Goal: Task Accomplishment & Management: Complete application form

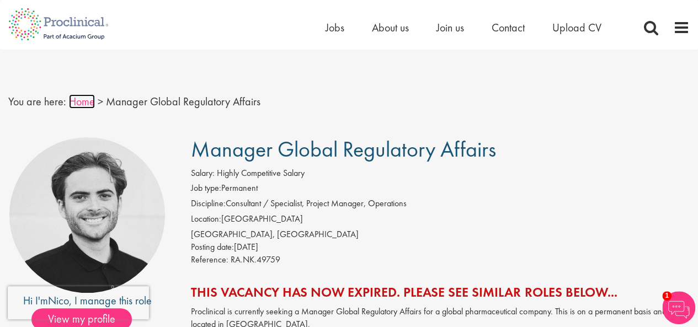
click at [82, 102] on link "Home" at bounding box center [82, 101] width 26 height 14
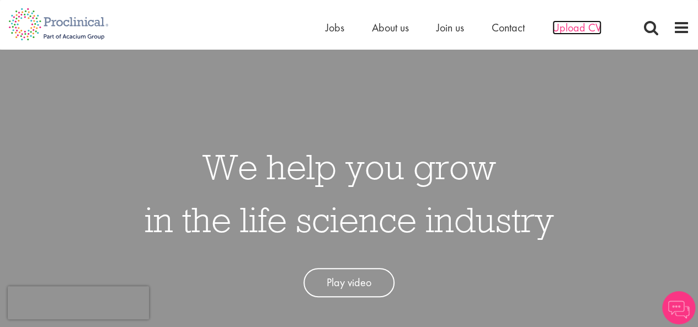
click at [576, 27] on span "Upload CV" at bounding box center [576, 27] width 49 height 14
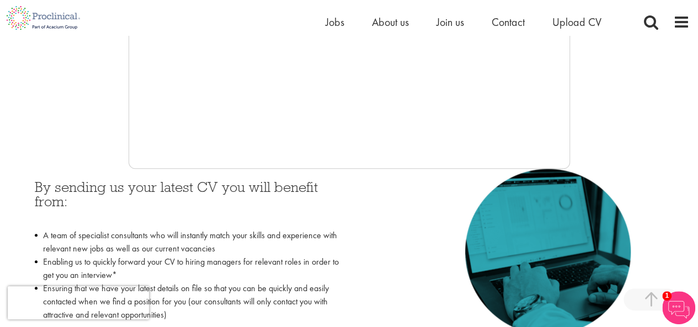
scroll to position [386, 0]
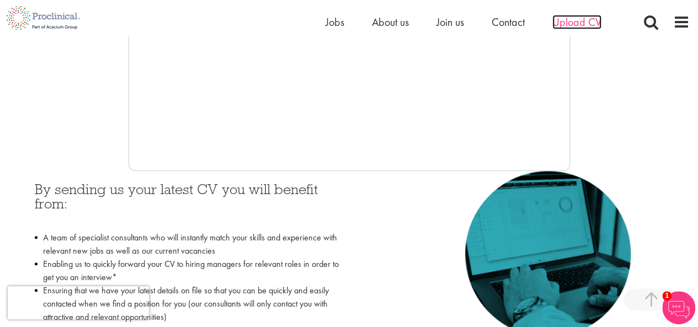
click at [583, 20] on span "Upload CV" at bounding box center [576, 22] width 49 height 14
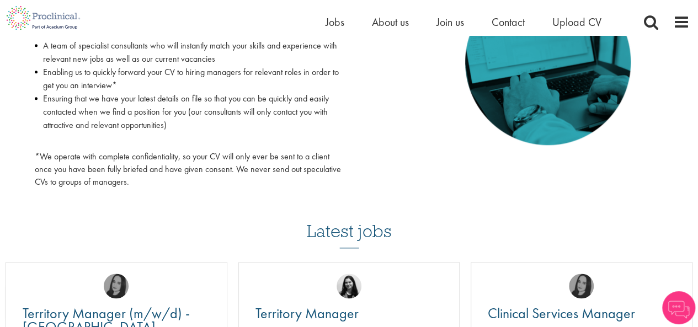
scroll to position [717, 0]
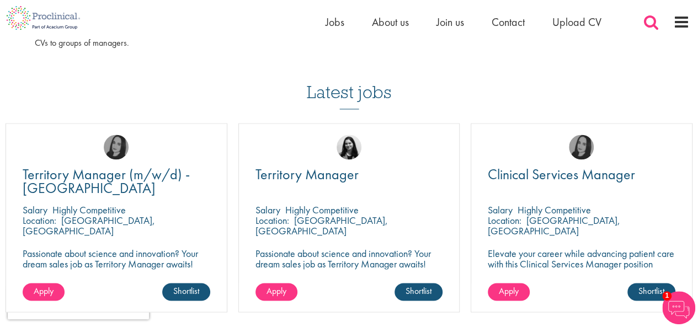
click at [648, 20] on span at bounding box center [651, 22] width 17 height 17
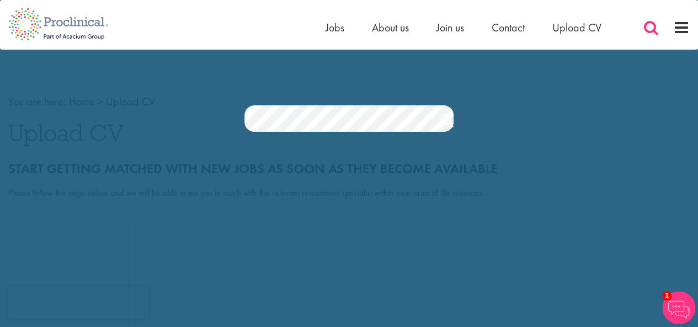
scroll to position [0, 0]
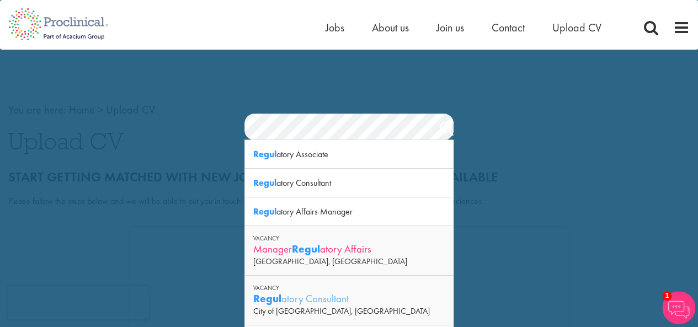
click at [320, 252] on strong "Regul" at bounding box center [306, 249] width 28 height 14
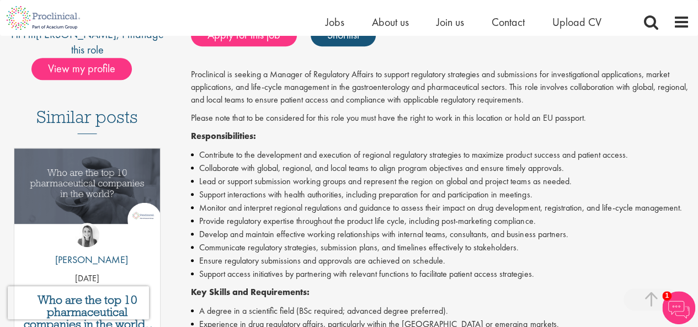
scroll to position [276, 0]
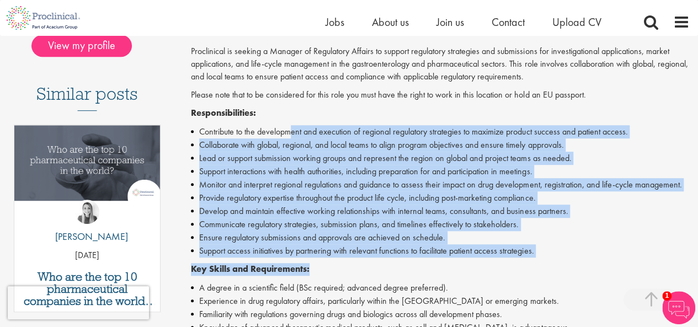
drag, startPoint x: 289, startPoint y: 127, endPoint x: 374, endPoint y: 268, distance: 163.6
click at [374, 268] on div "Proclinical is seeking a Manager of Regulatory Affairs to support regulatory st…" at bounding box center [440, 308] width 499 height 526
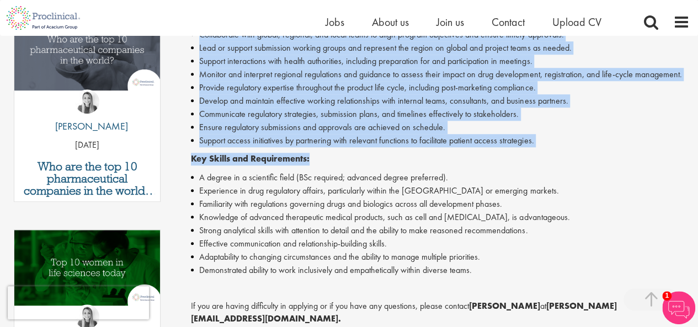
scroll to position [331, 0]
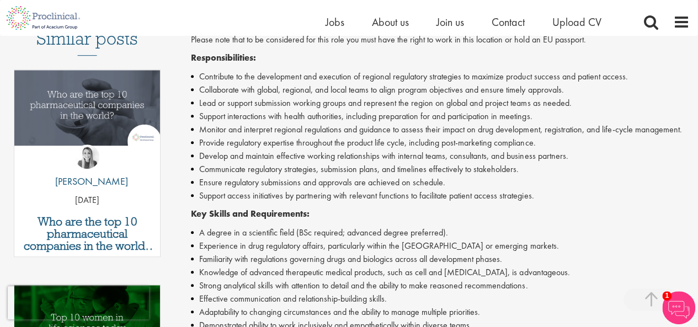
click at [337, 262] on li "Familiarity with regulations governing drugs and biologics across all developme…" at bounding box center [440, 259] width 499 height 13
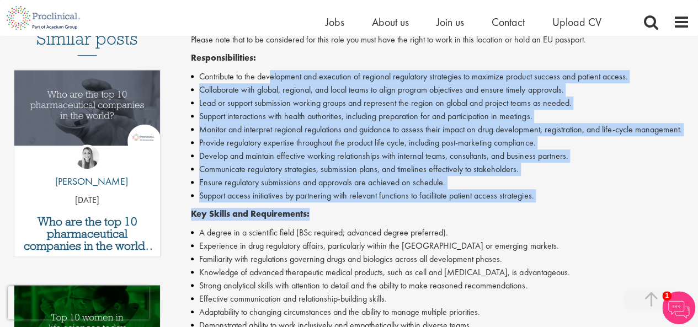
drag, startPoint x: 272, startPoint y: 77, endPoint x: 379, endPoint y: 209, distance: 169.5
click at [379, 209] on div "Proclinical is seeking a Manager of Regulatory Affairs to support regulatory st…" at bounding box center [440, 253] width 499 height 526
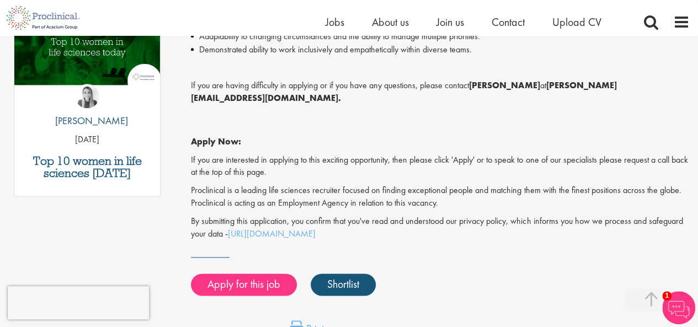
scroll to position [717, 0]
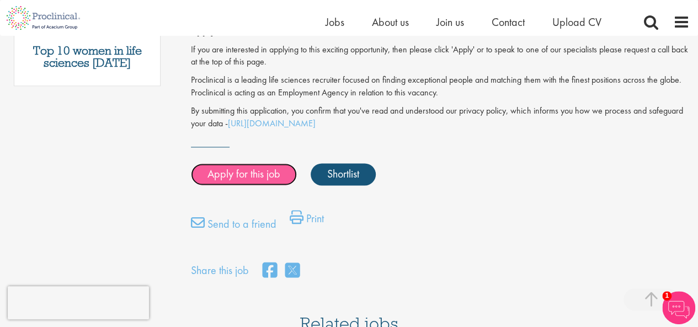
click at [270, 163] on link "Apply for this job" at bounding box center [244, 174] width 106 height 22
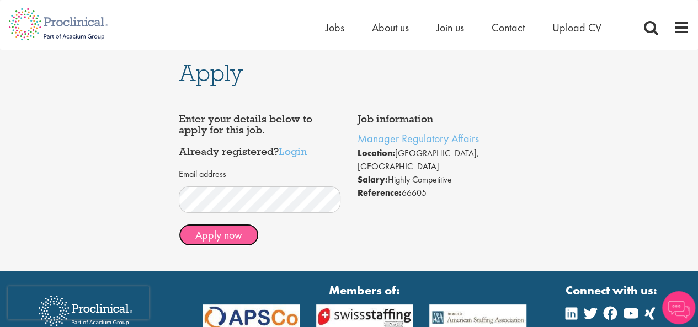
click at [235, 244] on button "Apply now" at bounding box center [219, 235] width 80 height 22
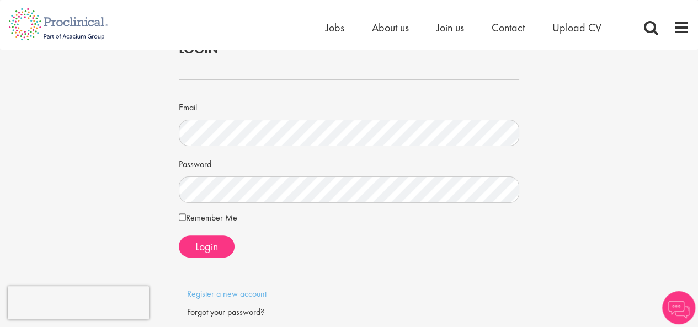
scroll to position [110, 0]
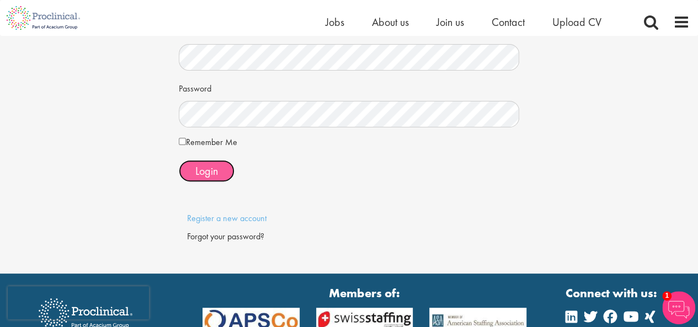
click at [206, 168] on span "Login" at bounding box center [206, 171] width 23 height 14
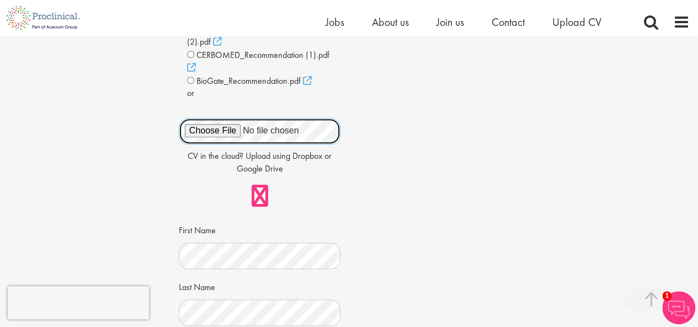
scroll to position [331, 0]
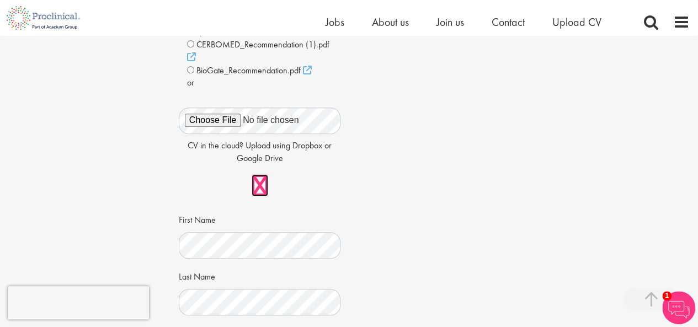
click at [263, 174] on link at bounding box center [260, 185] width 17 height 22
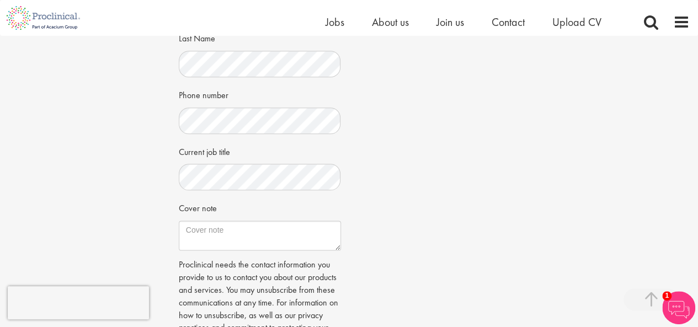
scroll to position [497, 0]
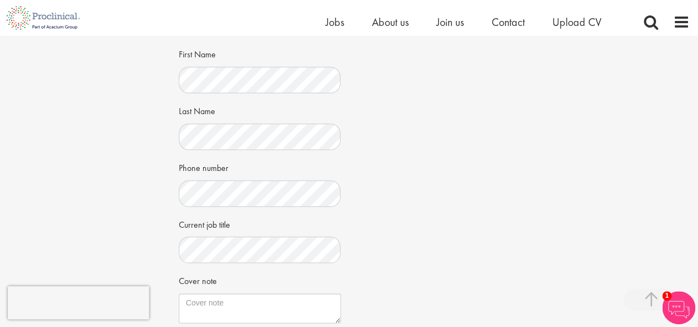
click at [391, 150] on div "Job information Manager Regulatory Affairs Location: Zürich, Switzerland Salary…" at bounding box center [350, 27] width 358 height 858
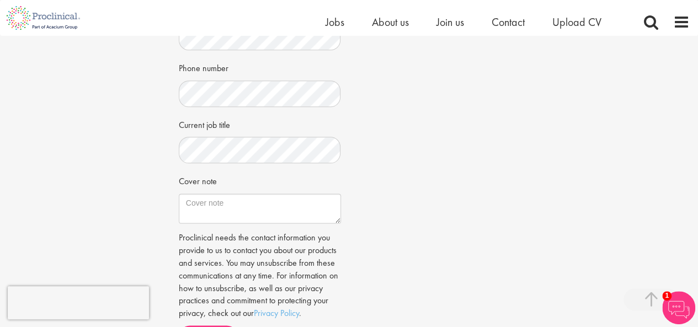
scroll to position [607, 0]
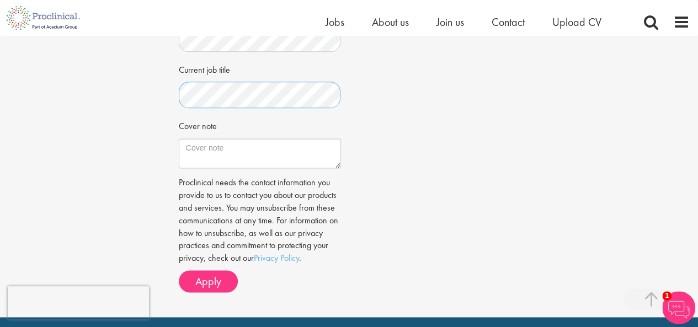
scroll to position [662, 0]
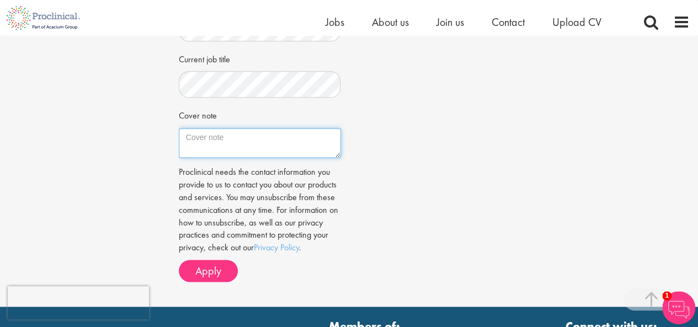
click at [273, 128] on textarea "Cover note" at bounding box center [260, 143] width 162 height 30
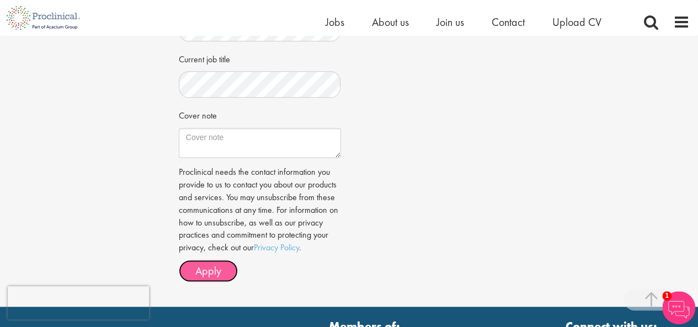
click at [213, 264] on span "Apply" at bounding box center [208, 271] width 26 height 14
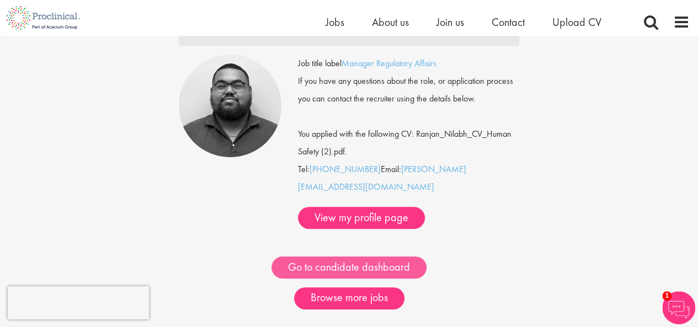
scroll to position [110, 0]
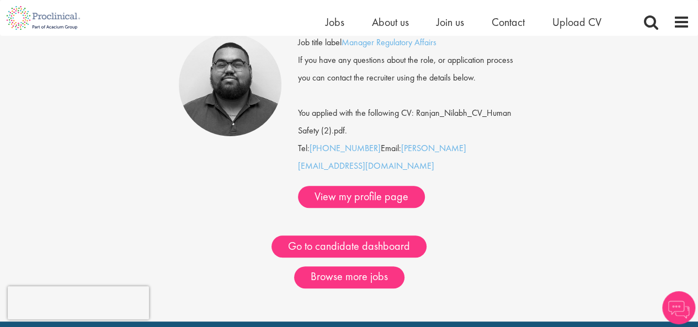
scroll to position [110, 0]
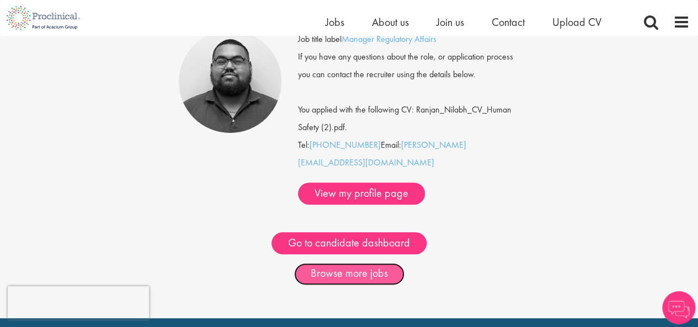
click at [360, 263] on link "Browse more jobs" at bounding box center [349, 274] width 110 height 22
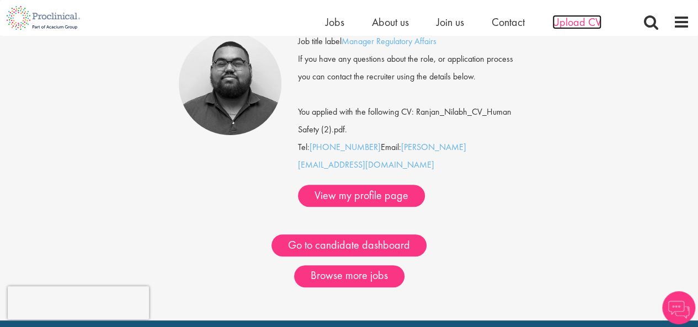
click at [575, 23] on span "Upload CV" at bounding box center [576, 22] width 49 height 14
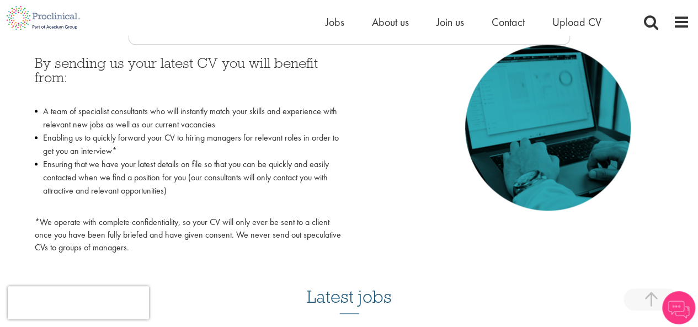
scroll to position [497, 0]
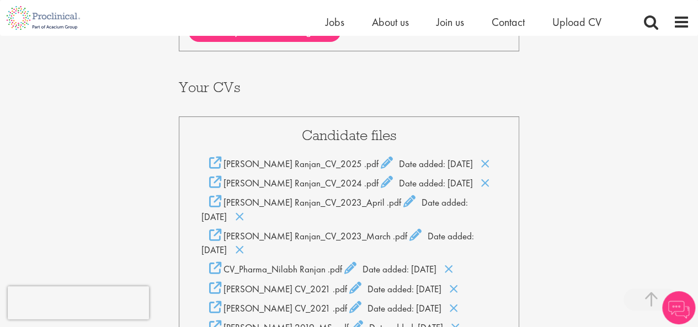
scroll to position [221, 0]
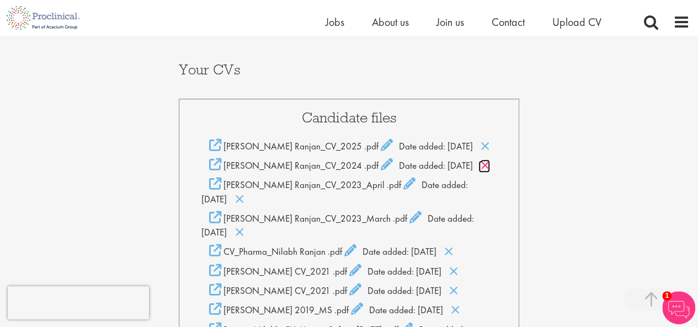
click at [481, 159] on icon at bounding box center [485, 165] width 9 height 12
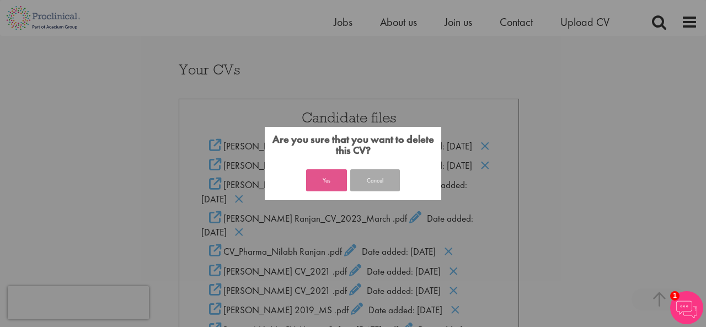
click at [333, 175] on button "Yes" at bounding box center [326, 180] width 41 height 22
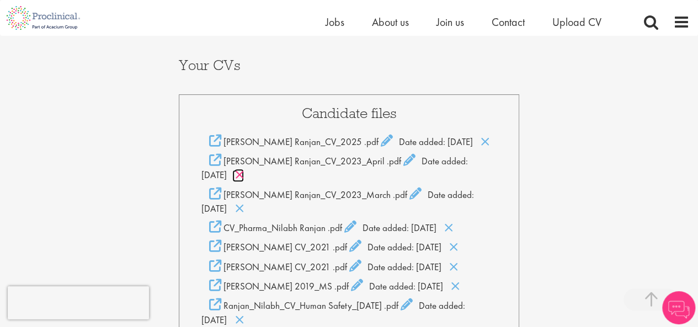
click at [244, 169] on icon at bounding box center [239, 175] width 9 height 12
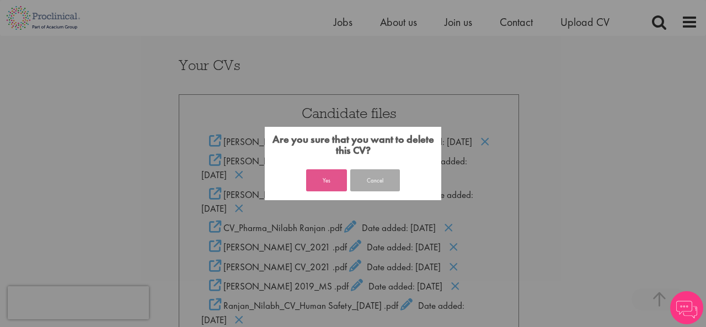
click at [333, 184] on button "Yes" at bounding box center [326, 180] width 41 height 22
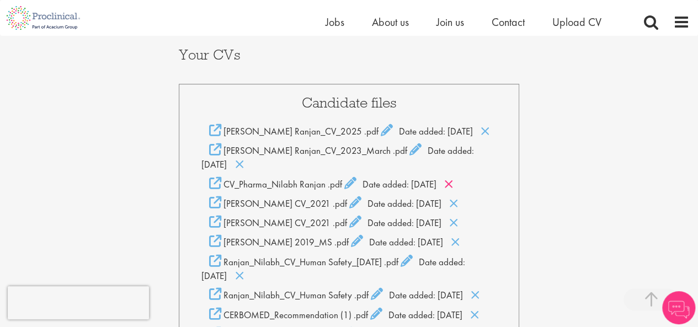
scroll to position [236, 0]
click at [244, 158] on icon at bounding box center [239, 164] width 9 height 12
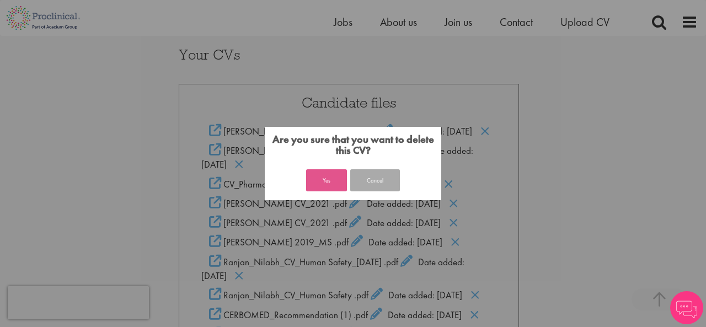
click at [324, 180] on button "Yes" at bounding box center [326, 180] width 41 height 22
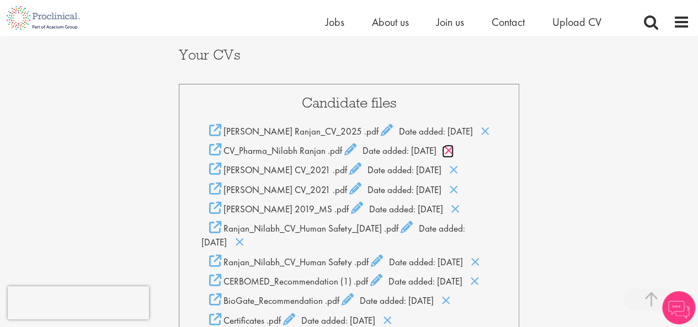
click at [454, 145] on icon at bounding box center [448, 151] width 9 height 12
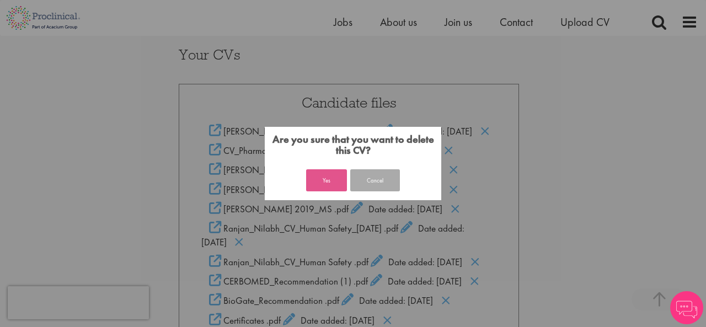
click at [321, 184] on button "Yes" at bounding box center [326, 180] width 41 height 22
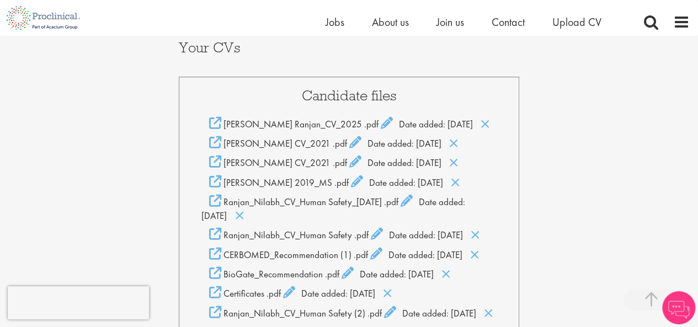
scroll to position [243, 0]
click at [453, 137] on icon at bounding box center [453, 143] width 9 height 12
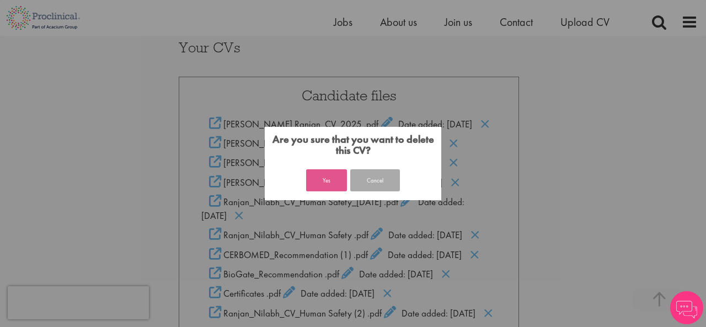
click at [321, 180] on button "Yes" at bounding box center [326, 180] width 41 height 22
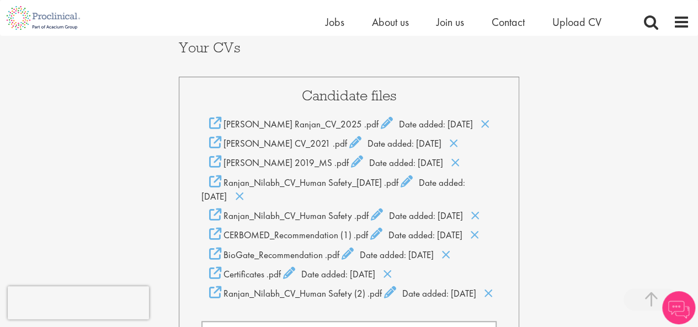
click at [450, 136] on div "Nilabh Ranjan CV_2021 .pdf Date added: 23 Feb 21" at bounding box center [349, 143] width 296 height 14
click at [450, 137] on icon at bounding box center [453, 143] width 9 height 12
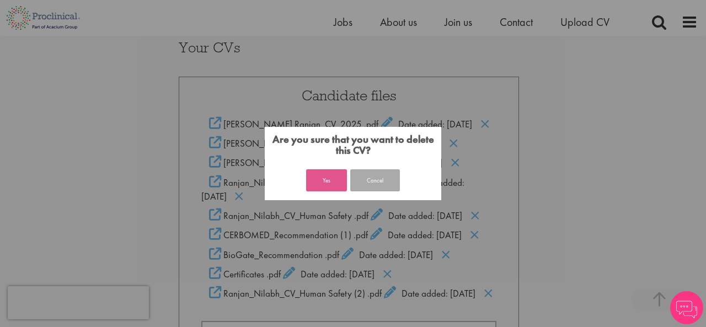
click at [333, 174] on button "Yes" at bounding box center [326, 180] width 41 height 22
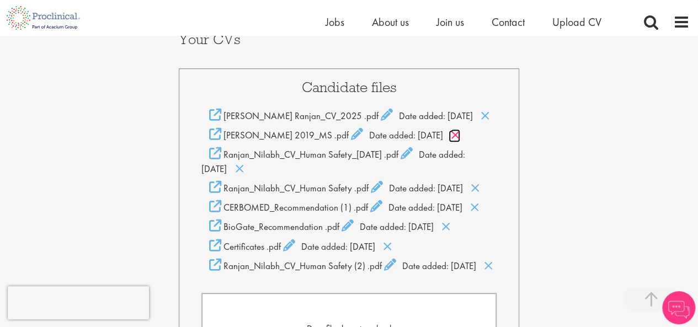
click at [460, 129] on icon at bounding box center [455, 135] width 9 height 12
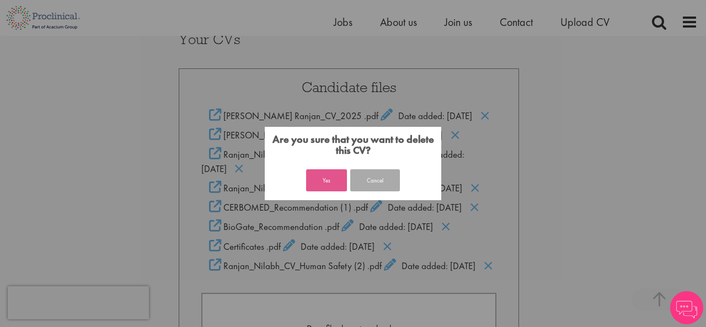
click at [331, 176] on button "Yes" at bounding box center [326, 180] width 41 height 22
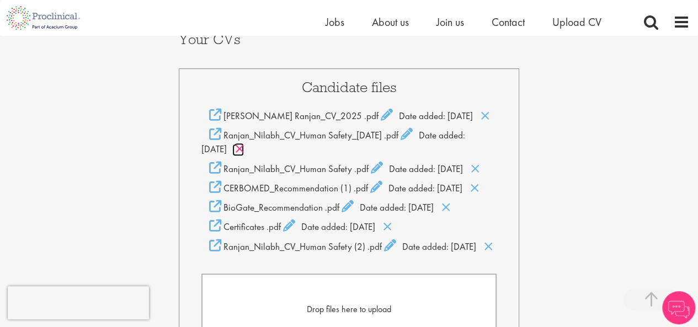
click at [238, 143] on icon at bounding box center [239, 149] width 9 height 12
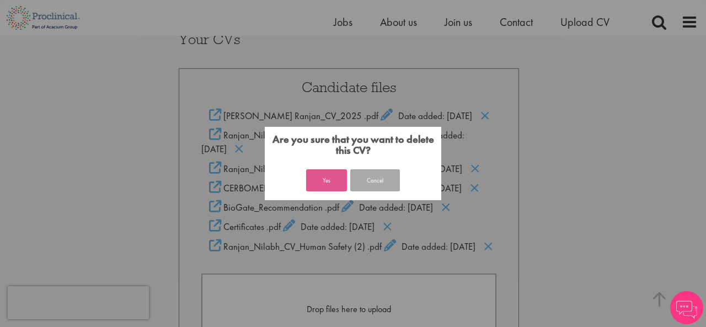
click at [322, 174] on button "Yes" at bounding box center [326, 180] width 41 height 22
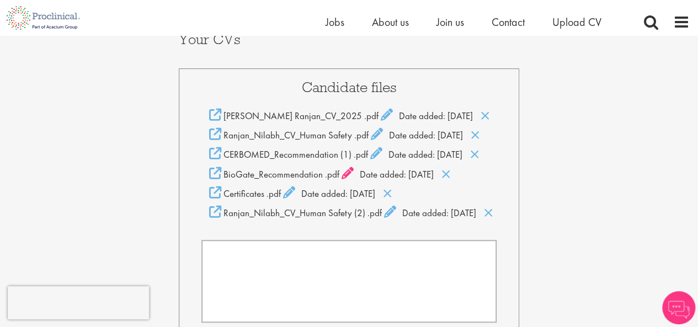
scroll to position [251, 0]
click at [348, 167] on icon at bounding box center [348, 173] width 12 height 12
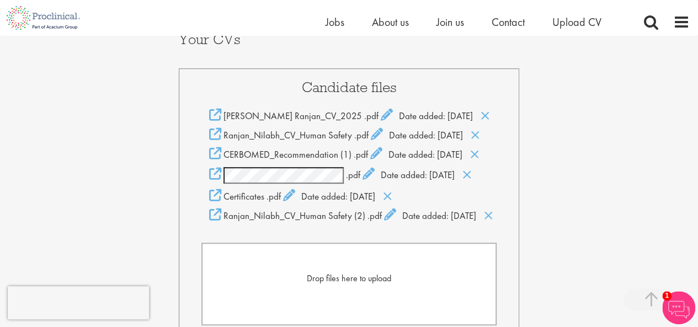
click at [382, 126] on div "Candidate files Nilabh Ranjan_CV_2025 .pdf Date added: 24 Sep 25 Ranjan_Nilabh_…" at bounding box center [349, 223] width 341 height 310
click at [480, 148] on icon at bounding box center [474, 154] width 9 height 12
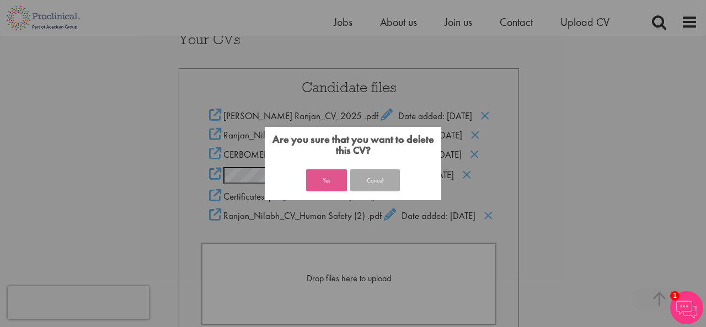
click at [344, 180] on button "Yes" at bounding box center [326, 180] width 41 height 22
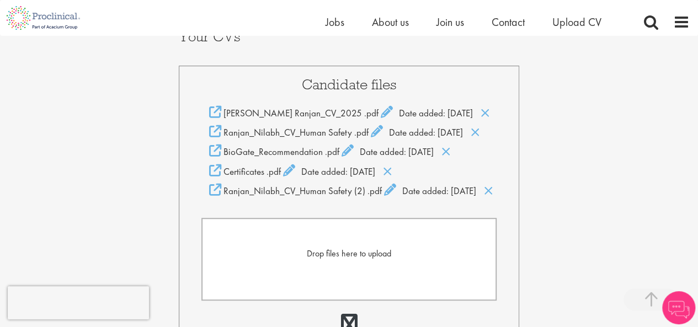
scroll to position [254, 0]
click at [451, 146] on icon at bounding box center [445, 152] width 9 height 12
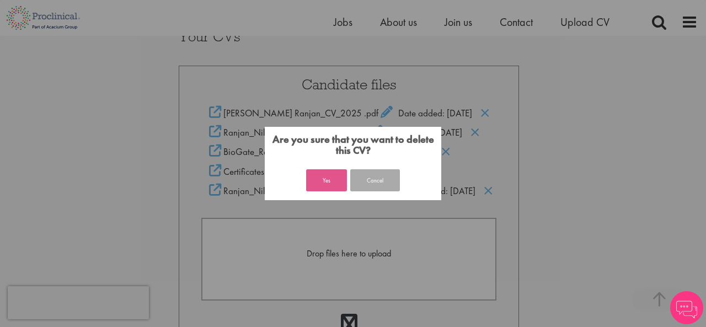
click at [333, 185] on button "Yes" at bounding box center [326, 180] width 41 height 22
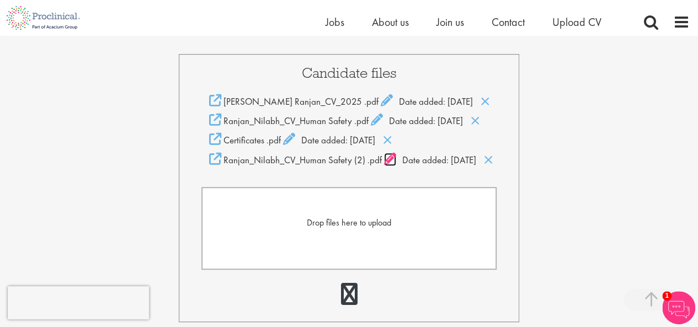
click at [391, 153] on icon at bounding box center [390, 159] width 12 height 12
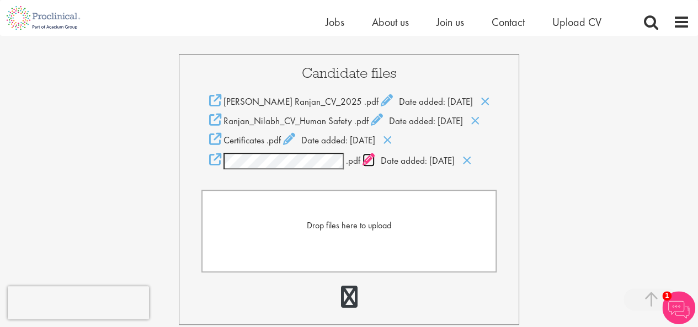
click at [371, 153] on icon at bounding box center [369, 159] width 12 height 12
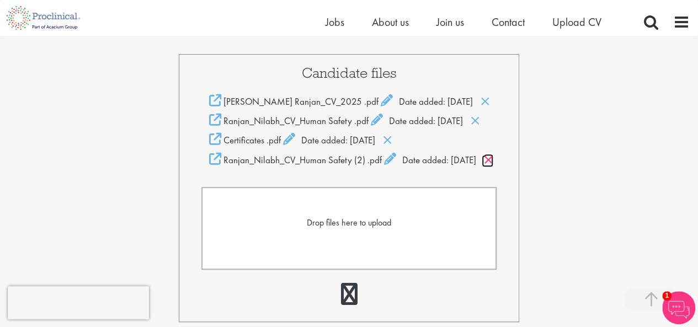
click at [484, 154] on icon at bounding box center [488, 160] width 9 height 12
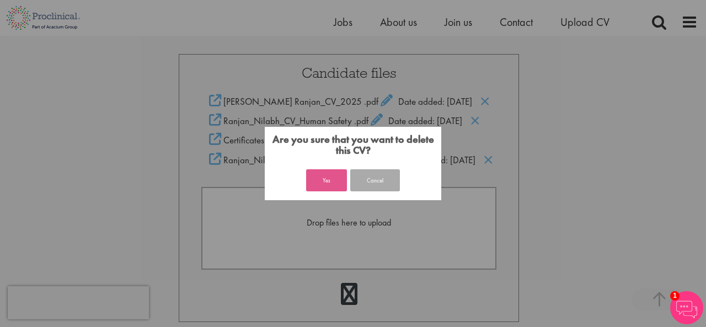
click at [318, 176] on button "Yes" at bounding box center [326, 180] width 41 height 22
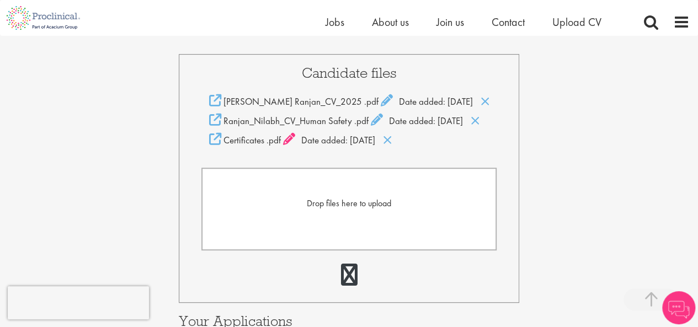
scroll to position [265, 0]
click at [376, 114] on icon at bounding box center [377, 120] width 12 height 12
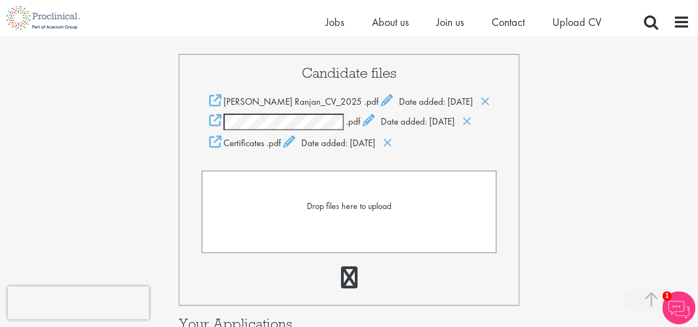
click at [473, 114] on div ".pdf Date added: 14 Jan 19" at bounding box center [349, 122] width 296 height 17
click at [472, 115] on icon at bounding box center [466, 121] width 9 height 12
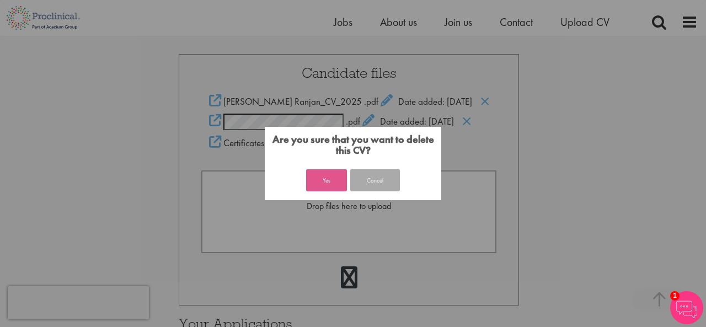
click at [339, 176] on button "Yes" at bounding box center [326, 180] width 41 height 22
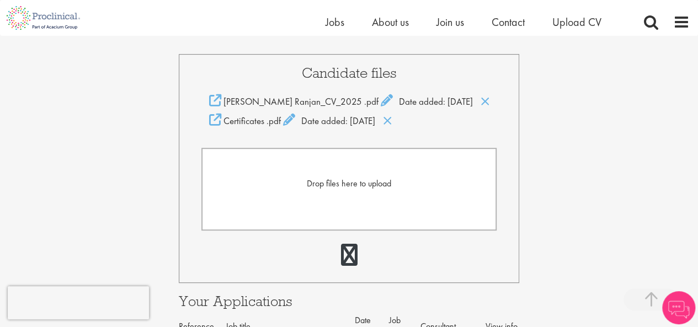
click at [360, 178] on span "Drop files here to upload" at bounding box center [349, 184] width 84 height 12
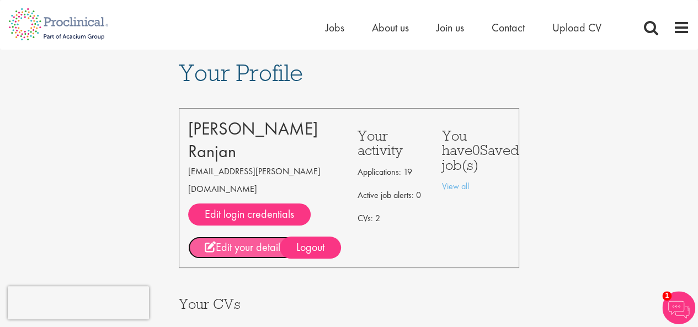
click at [266, 237] on link "Edit your details" at bounding box center [244, 248] width 113 height 22
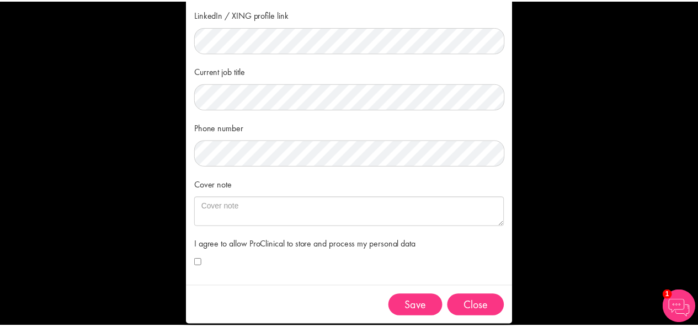
scroll to position [179, 0]
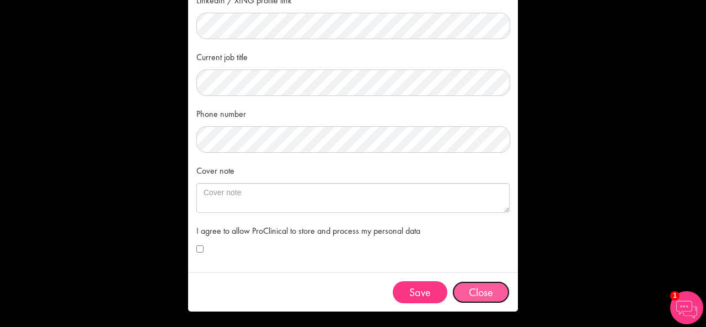
click at [465, 290] on button "Close" at bounding box center [481, 292] width 57 height 22
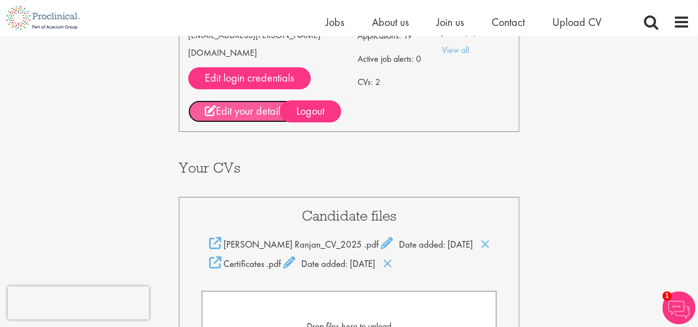
scroll to position [166, 0]
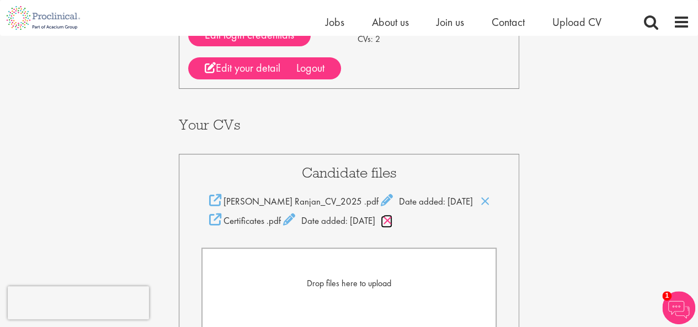
click at [392, 215] on icon at bounding box center [387, 221] width 9 height 12
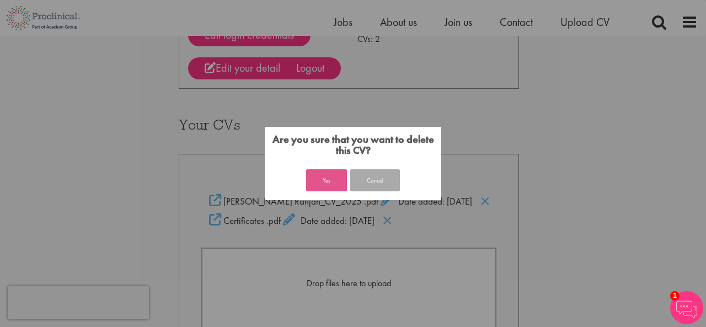
click at [340, 185] on button "Yes" at bounding box center [326, 180] width 41 height 22
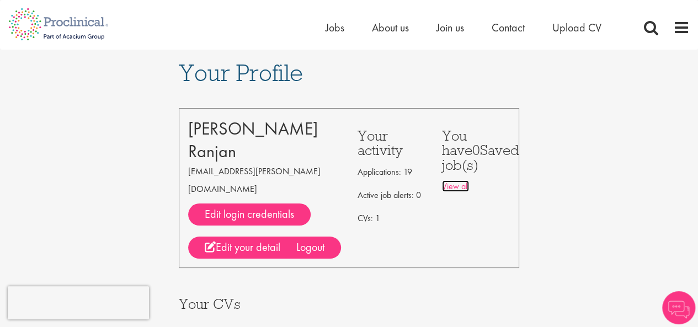
click at [455, 184] on link "View all" at bounding box center [455, 186] width 27 height 12
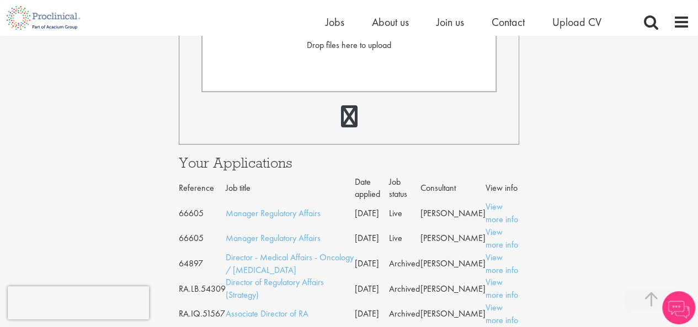
scroll to position [386, 0]
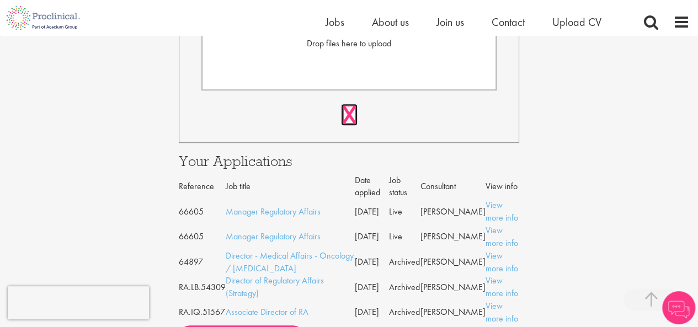
click at [345, 104] on link at bounding box center [349, 115] width 17 height 22
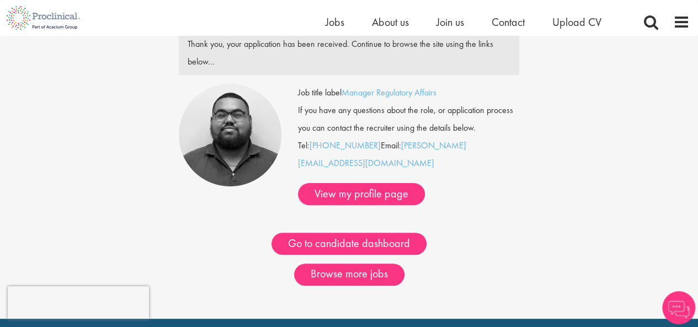
scroll to position [55, 0]
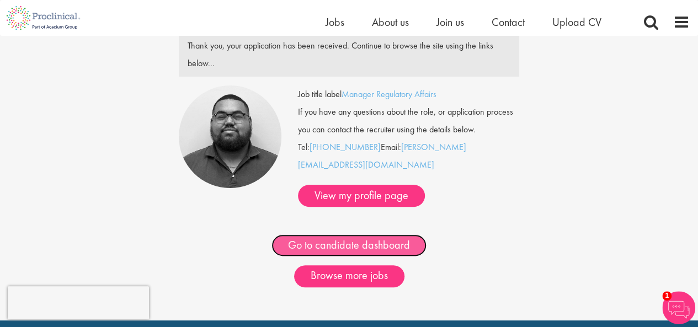
click at [361, 235] on link "Go to candidate dashboard" at bounding box center [349, 246] width 155 height 22
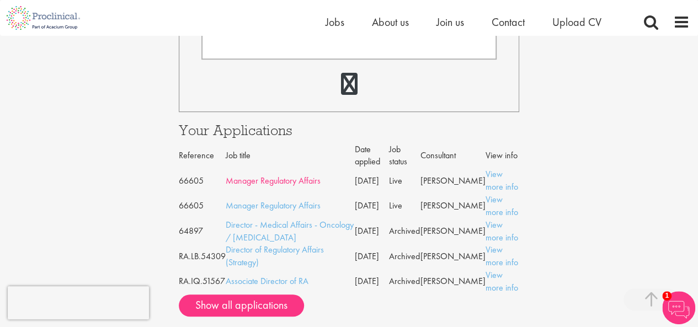
scroll to position [441, 0]
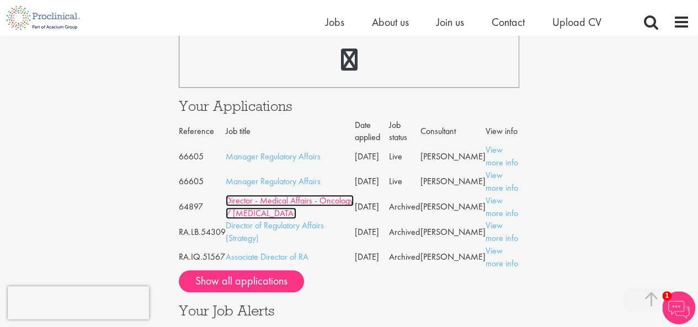
click at [297, 195] on link "Director - Medical Affairs - Oncology / [MEDICAL_DATA]" at bounding box center [290, 207] width 128 height 24
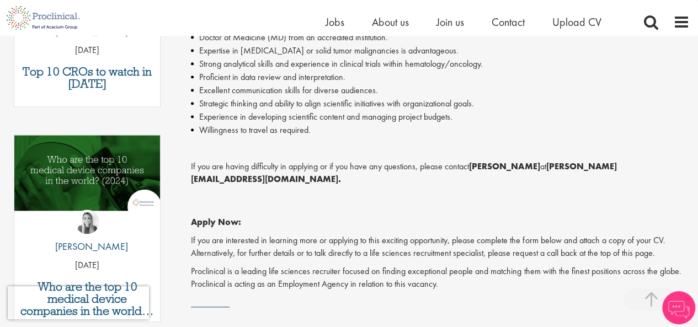
scroll to position [552, 0]
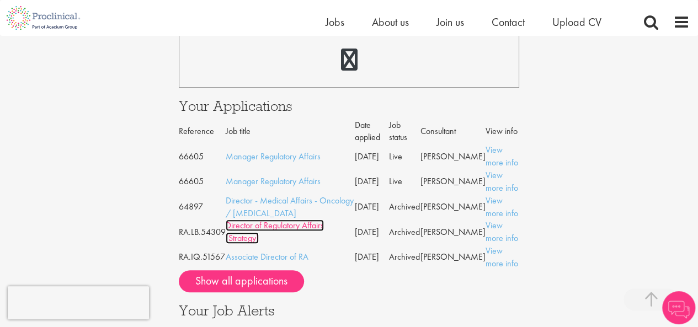
click at [285, 220] on link "Director of Regulatory Affairs (Strategy)" at bounding box center [275, 232] width 98 height 24
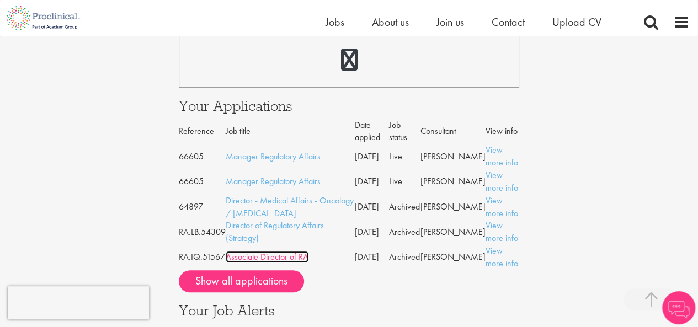
click at [300, 251] on link "Associate Director of RA" at bounding box center [267, 257] width 83 height 12
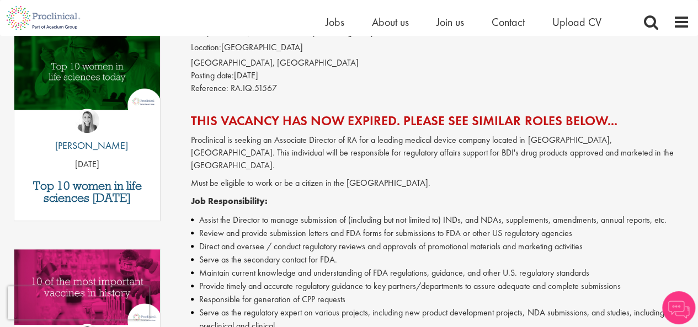
scroll to position [166, 0]
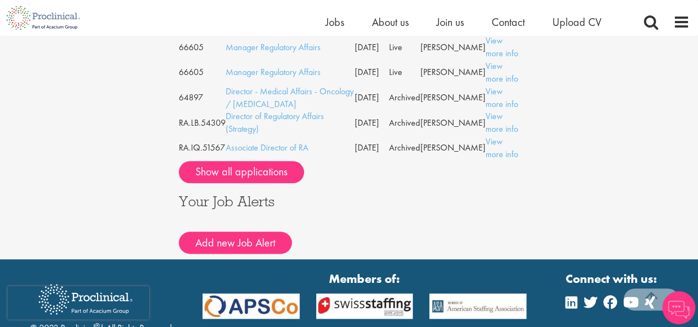
scroll to position [552, 0]
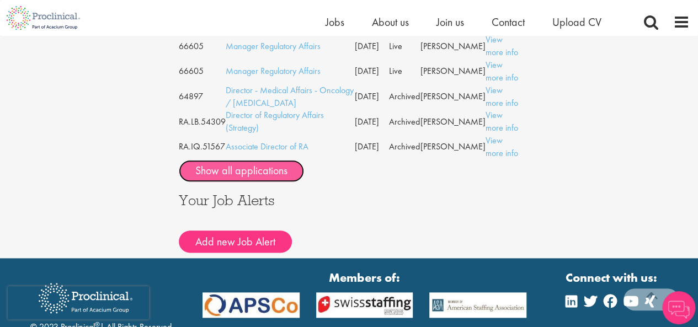
click at [277, 160] on button "Show all applications" at bounding box center [241, 171] width 125 height 22
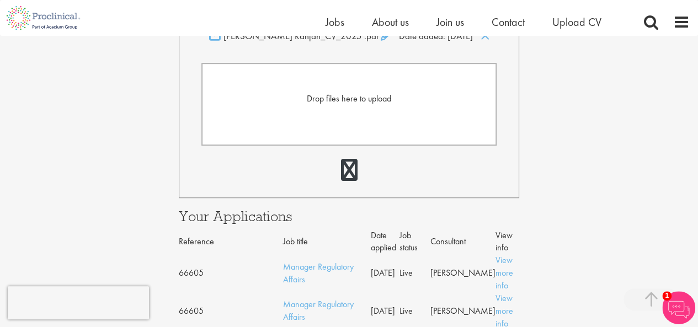
scroll to position [386, 0]
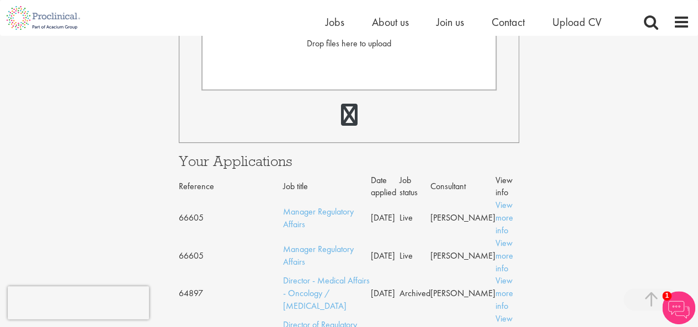
click at [312, 200] on td "Manager Regulatory Affairs" at bounding box center [327, 218] width 88 height 38
click at [313, 206] on link "Manager Regulatory Affairs" at bounding box center [318, 218] width 71 height 24
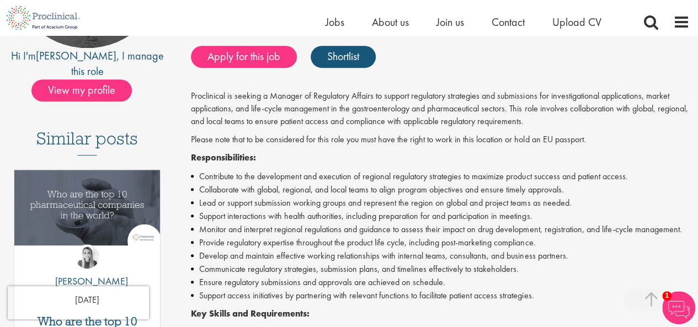
scroll to position [166, 0]
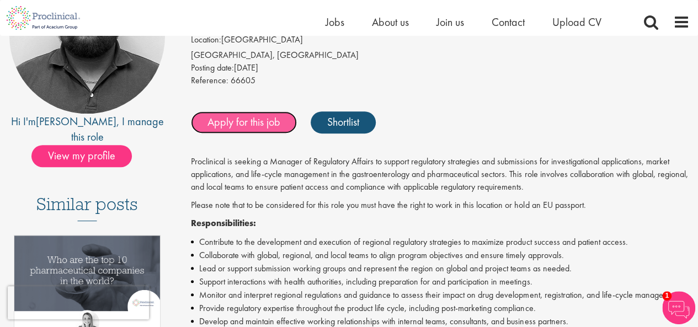
click at [253, 128] on link "Apply for this job" at bounding box center [244, 122] width 106 height 22
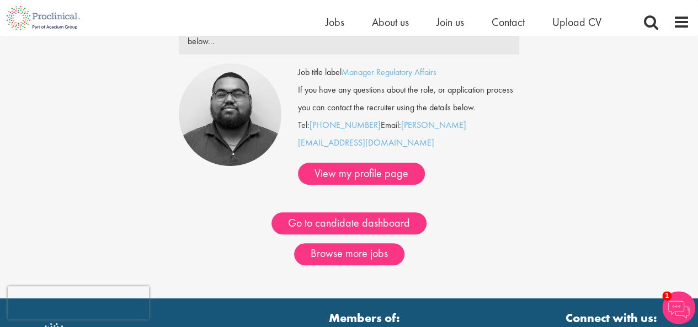
scroll to position [55, 0]
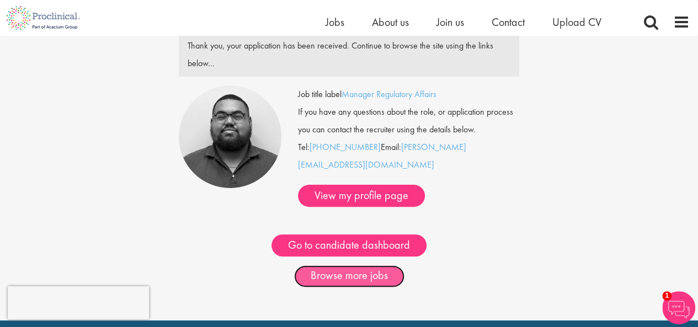
click at [342, 265] on link "Browse more jobs" at bounding box center [349, 276] width 110 height 22
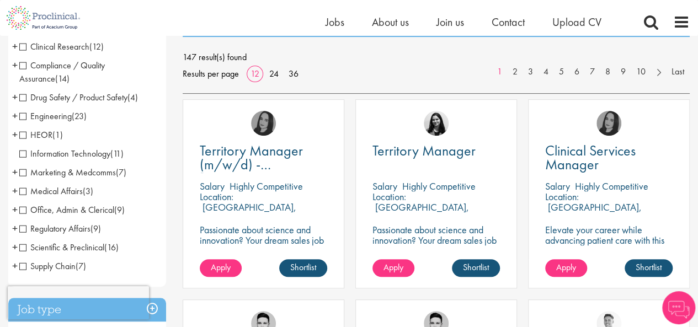
scroll to position [166, 0]
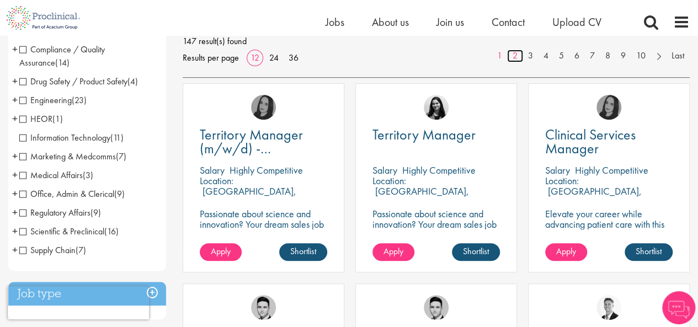
click at [513, 57] on link "2" at bounding box center [515, 56] width 16 height 13
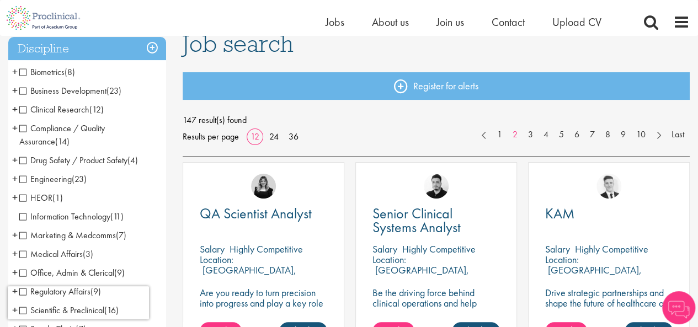
scroll to position [110, 0]
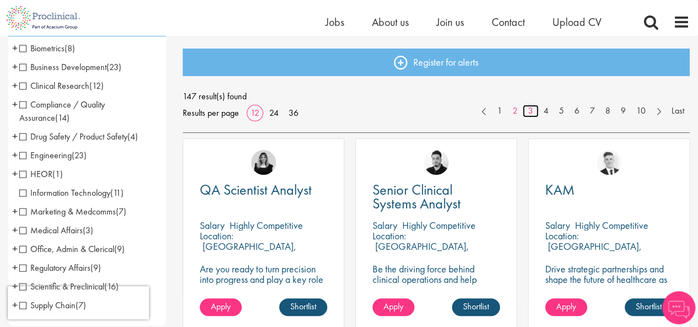
click at [530, 112] on link "3" at bounding box center [531, 111] width 16 height 13
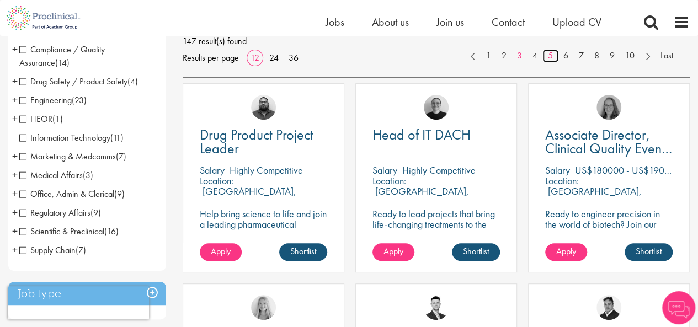
click at [550, 55] on link "5" at bounding box center [550, 56] width 16 height 13
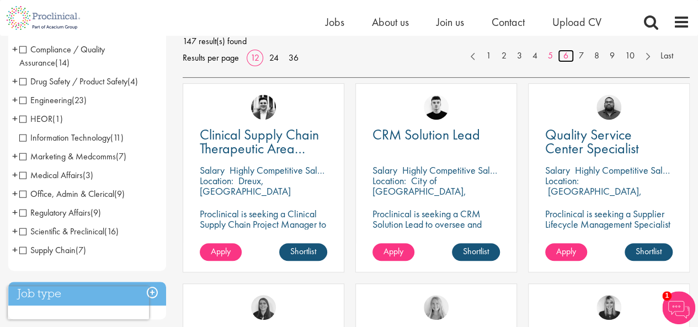
click at [570, 57] on link "6" at bounding box center [566, 56] width 16 height 13
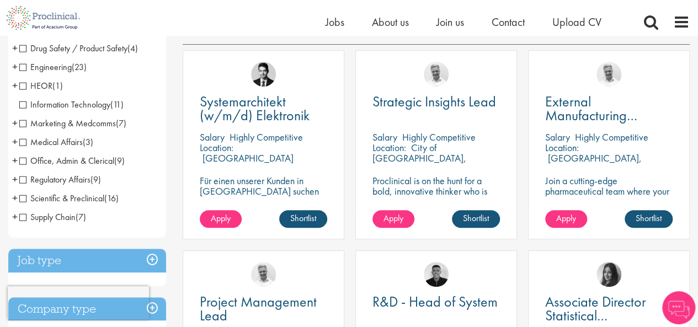
scroll to position [221, 0]
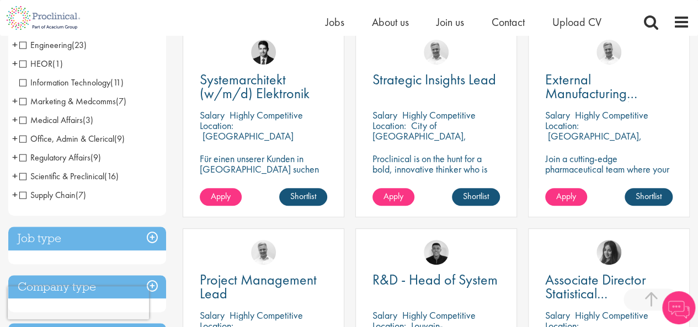
click at [59, 159] on span "Regulatory Affairs" at bounding box center [54, 158] width 71 height 12
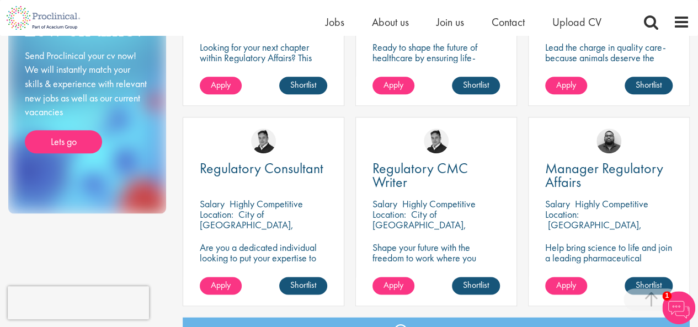
scroll to position [552, 0]
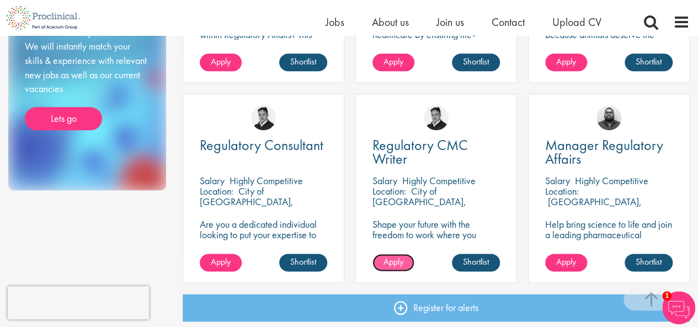
click at [396, 265] on span "Apply" at bounding box center [394, 262] width 20 height 12
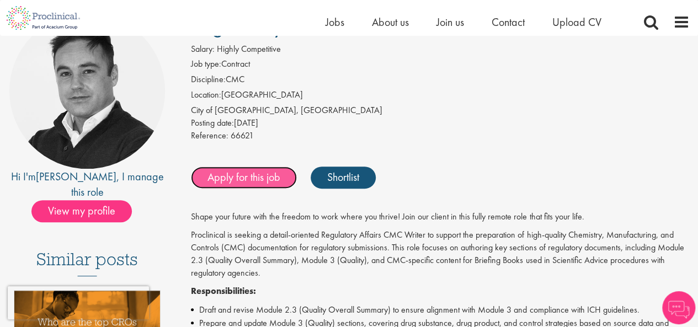
click at [267, 183] on link "Apply for this job" at bounding box center [244, 178] width 106 height 22
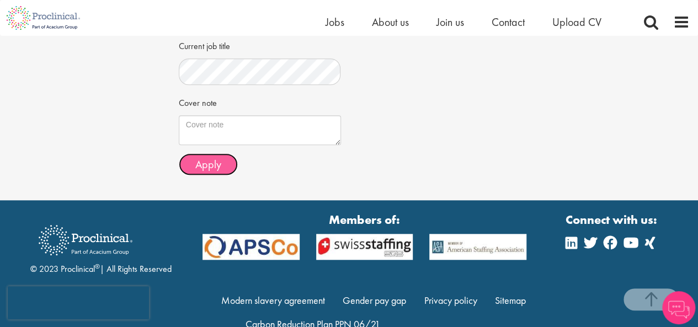
click at [228, 155] on button "Apply" at bounding box center [208, 164] width 59 height 22
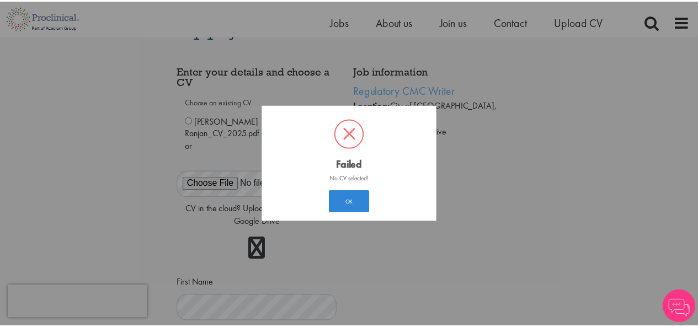
scroll to position [17, 0]
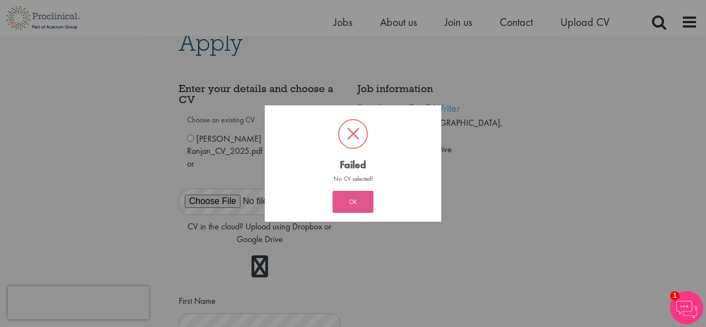
click at [365, 205] on button "OK" at bounding box center [353, 202] width 41 height 22
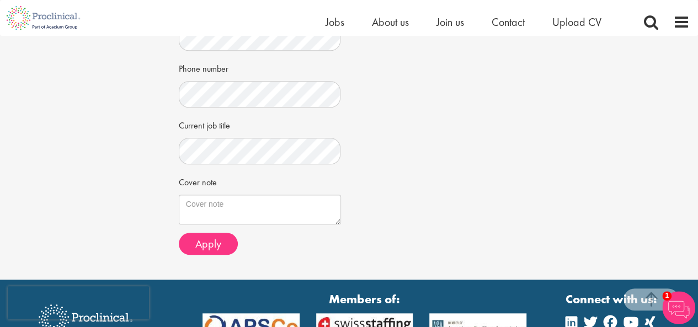
scroll to position [457, 0]
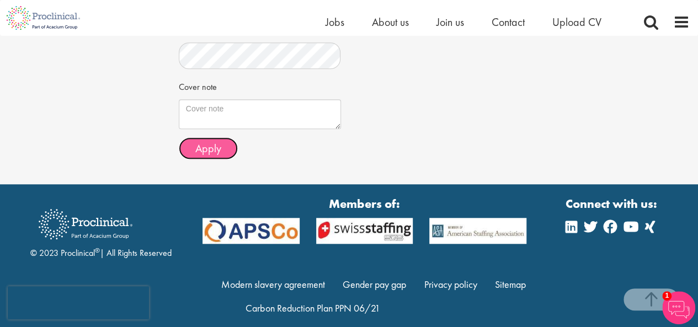
click at [225, 137] on button "Apply" at bounding box center [208, 148] width 59 height 22
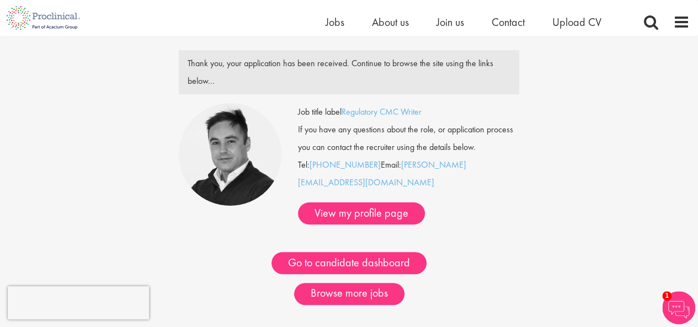
scroll to position [55, 0]
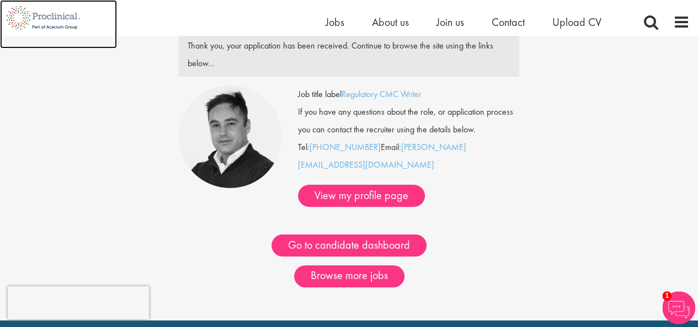
click at [47, 29] on img at bounding box center [43, 18] width 87 height 36
